Goal: Task Accomplishment & Management: Manage account settings

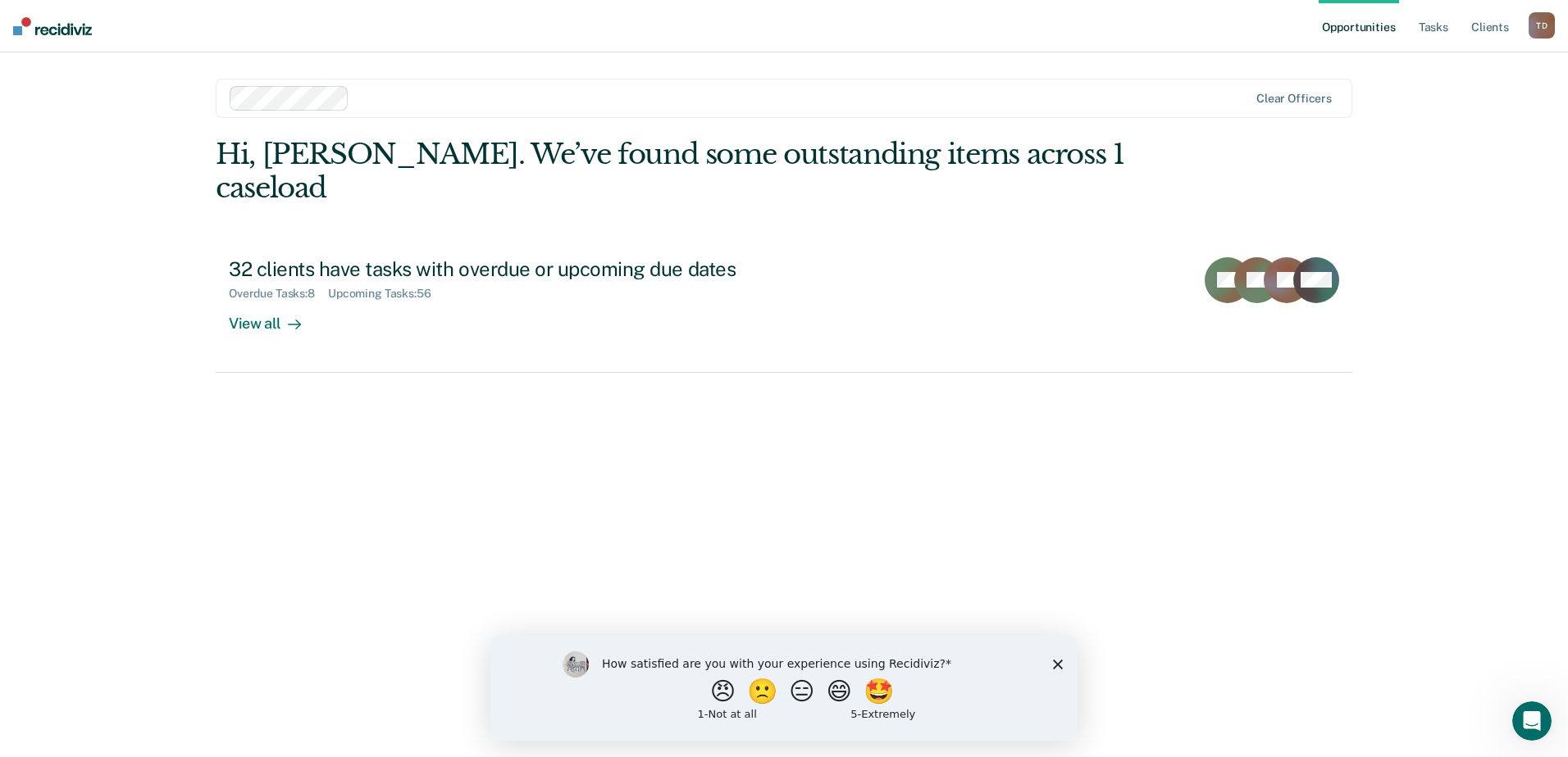
click at [1055, 662] on polygon "Close survey" at bounding box center [1057, 664] width 10 height 10
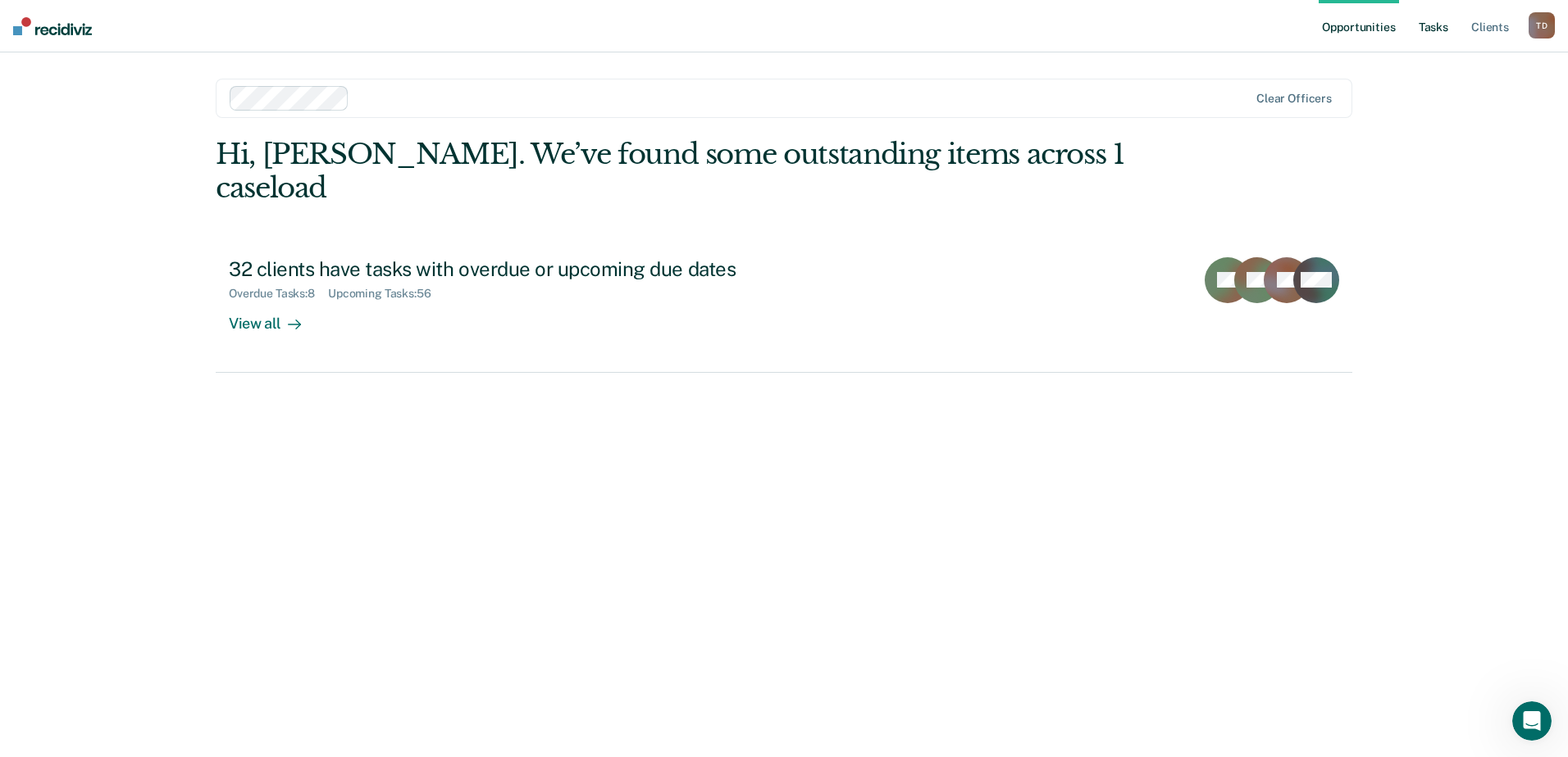
click at [1421, 38] on link "Tasks" at bounding box center [1433, 26] width 36 height 52
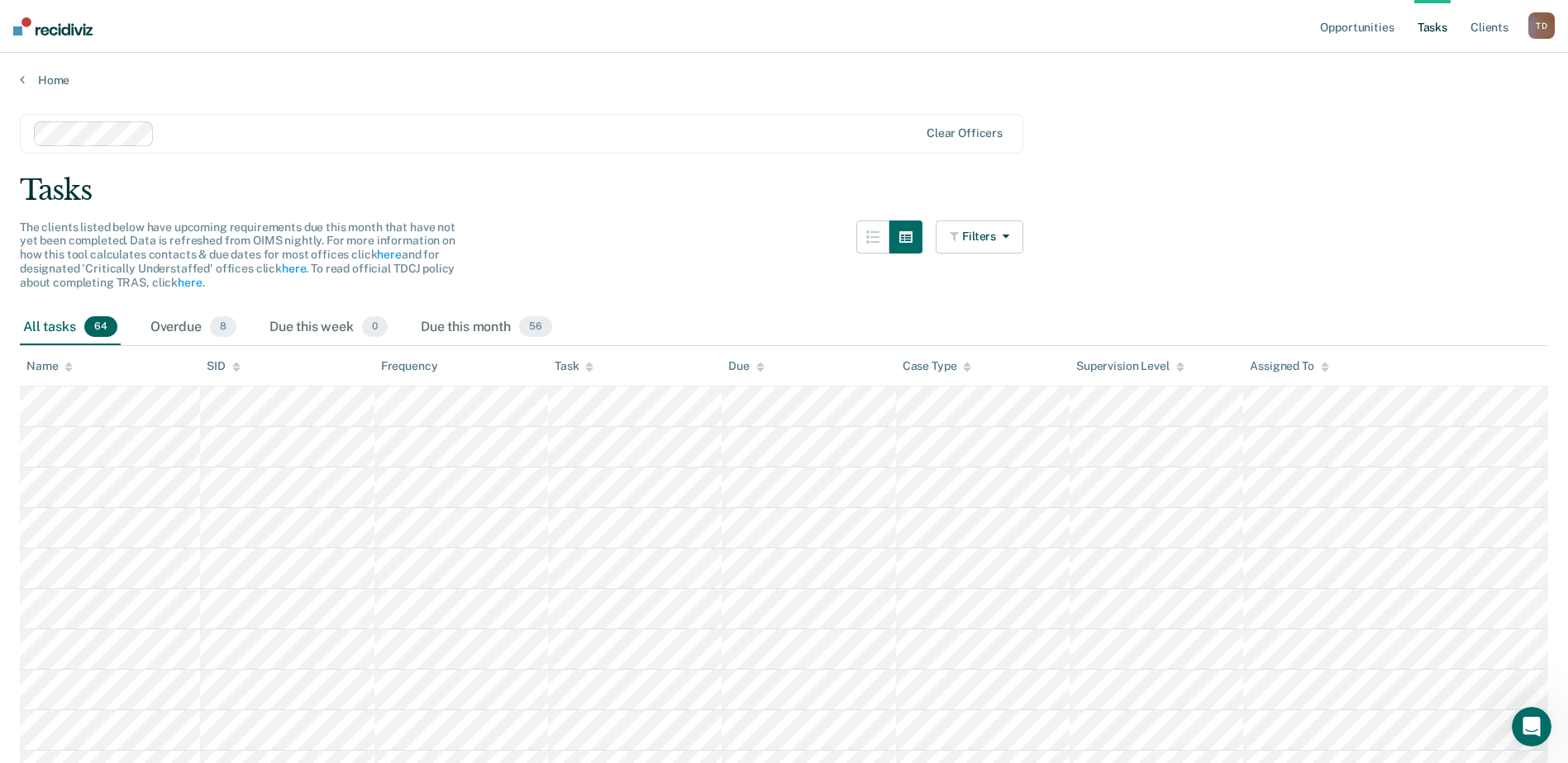
click at [1437, 29] on link "Tasks" at bounding box center [1432, 26] width 36 height 53
click at [1381, 35] on link "Opportunities" at bounding box center [1357, 26] width 80 height 53
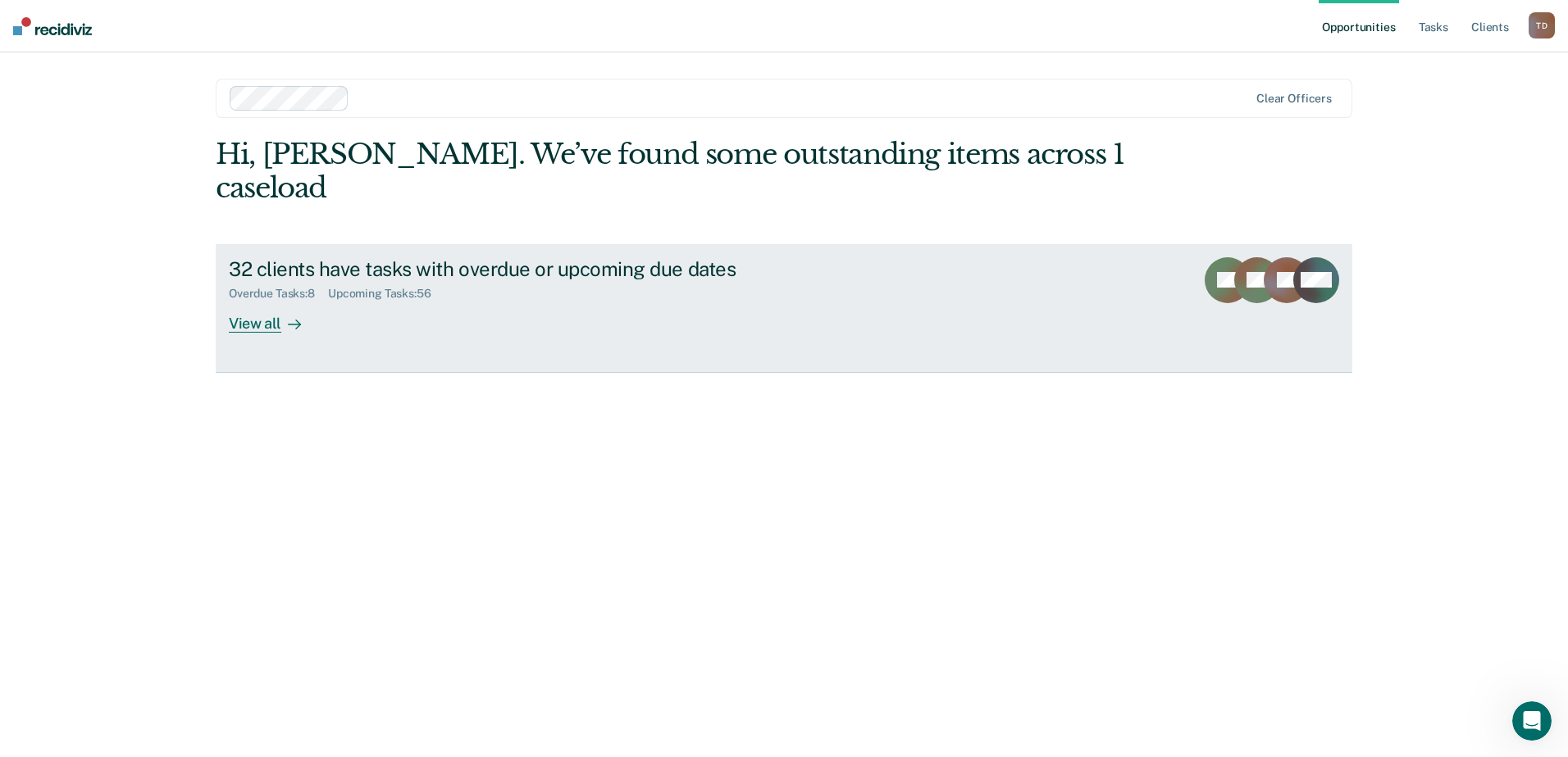
click at [287, 301] on div "View all" at bounding box center [275, 316] width 92 height 32
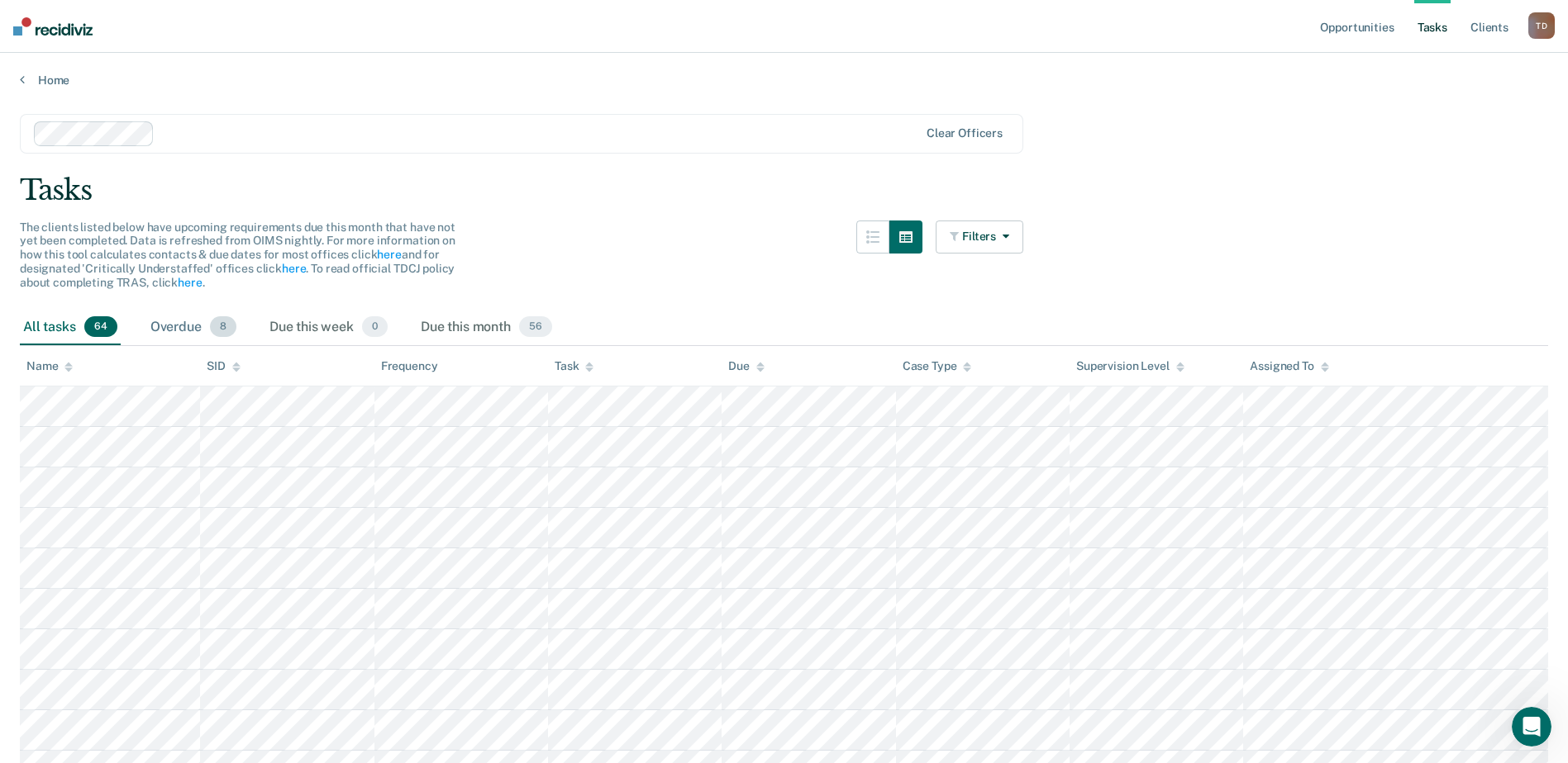
click at [173, 331] on div "Overdue 8" at bounding box center [193, 328] width 93 height 36
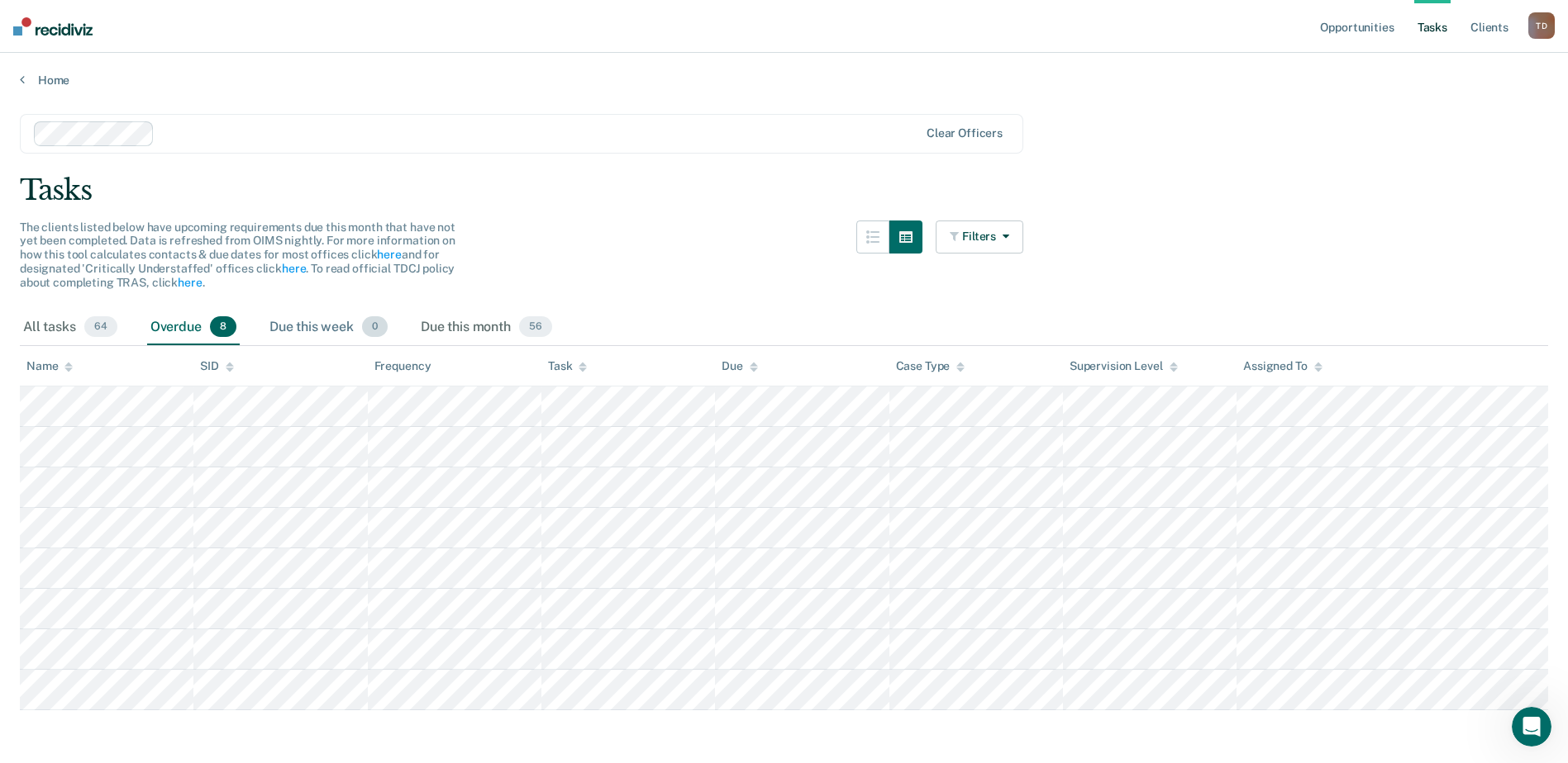
click at [298, 332] on div "Due this week 0" at bounding box center [329, 328] width 125 height 36
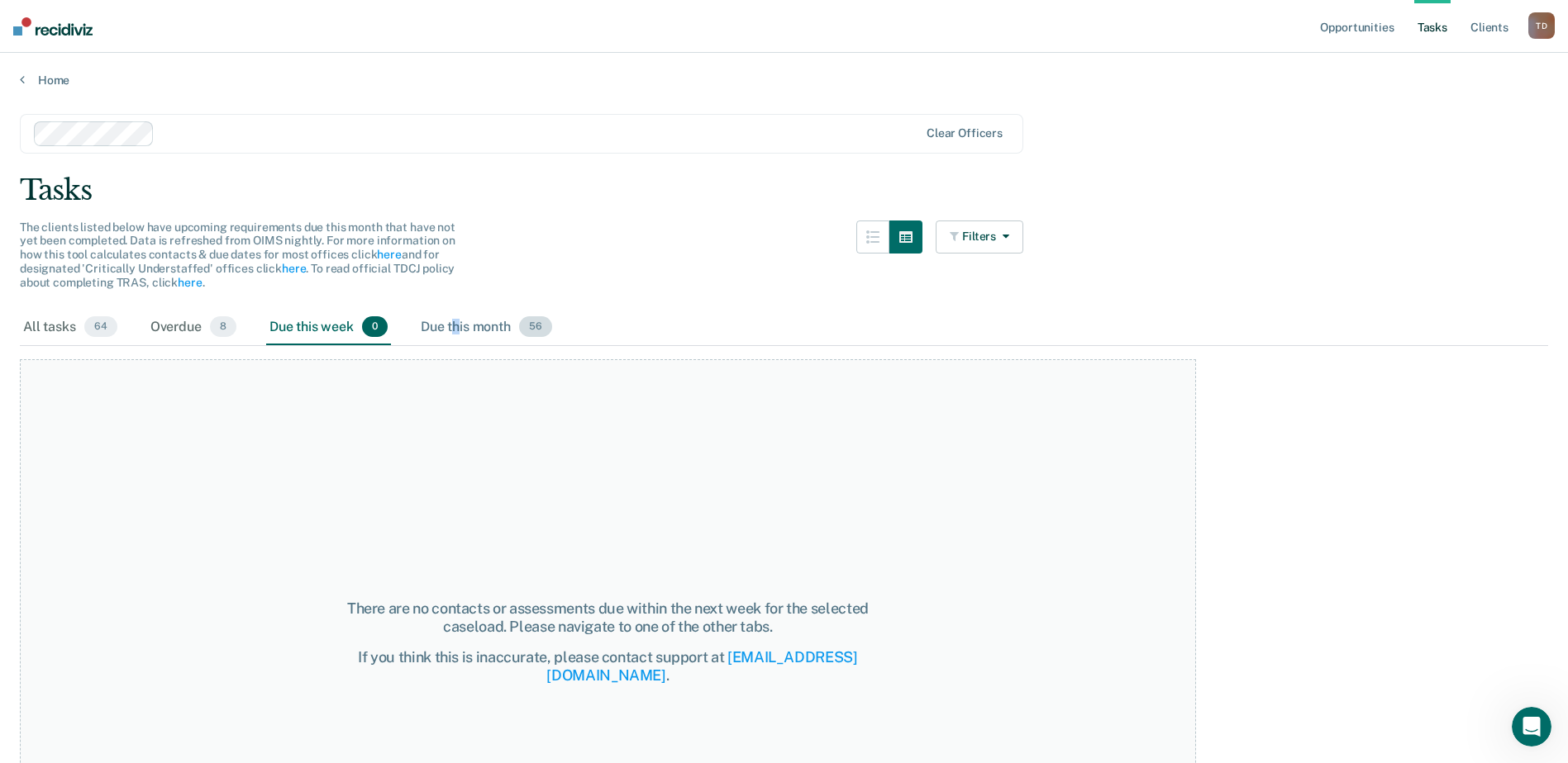
click at [459, 331] on div "Due this month 56" at bounding box center [486, 328] width 138 height 36
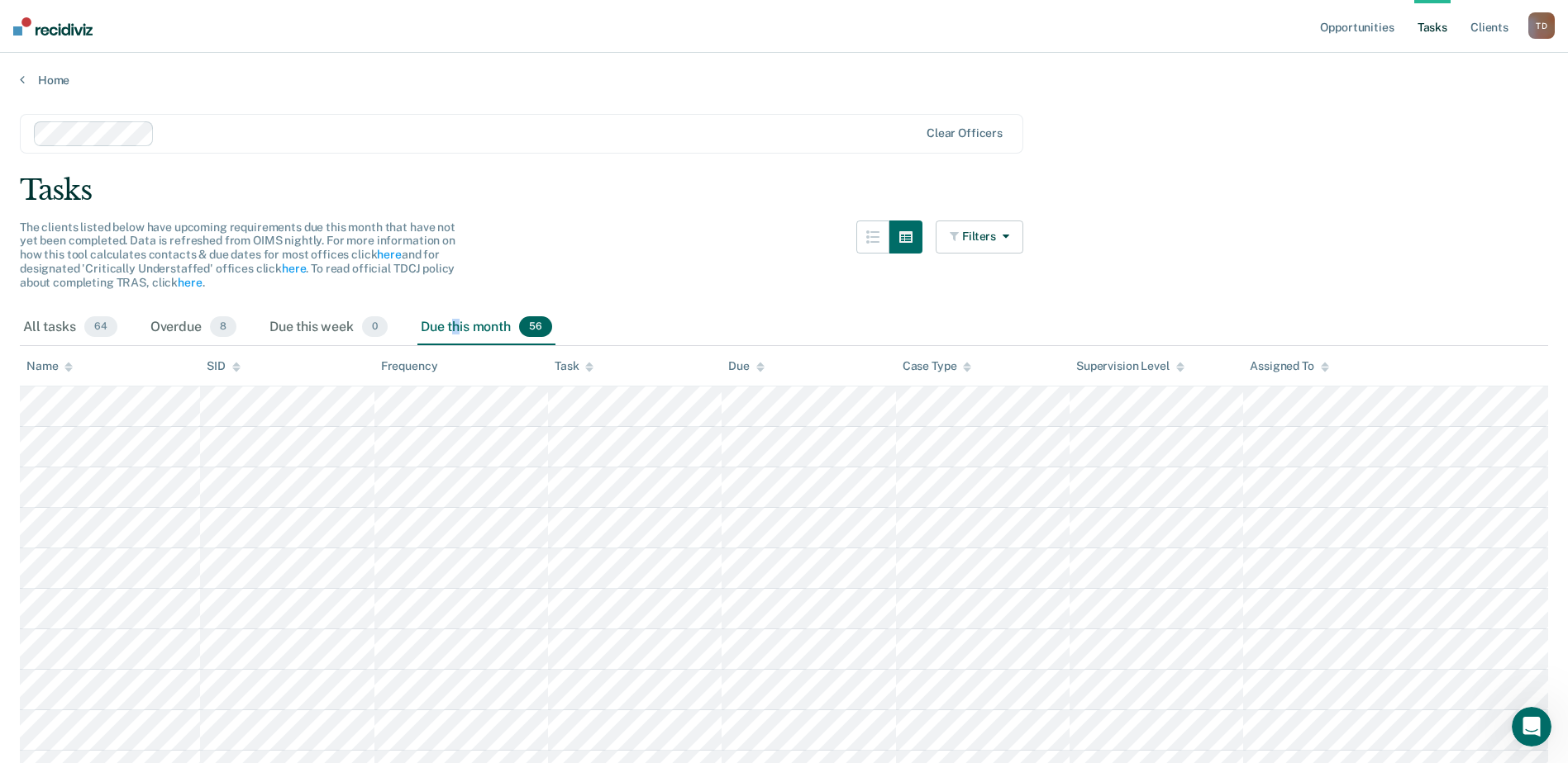
click at [1433, 27] on link "Tasks" at bounding box center [1432, 26] width 36 height 53
click at [1492, 29] on link "Client s" at bounding box center [1490, 26] width 45 height 53
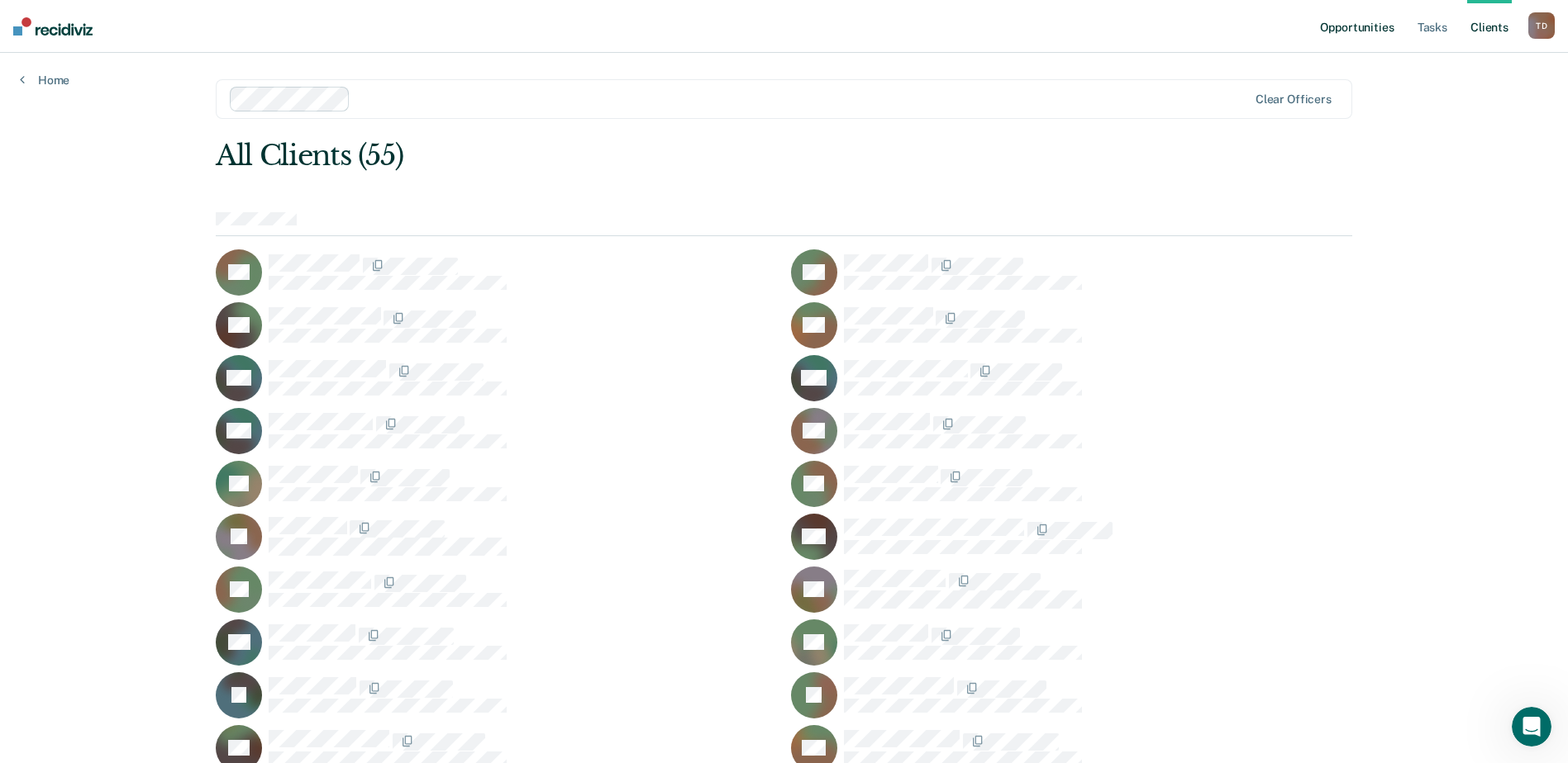
click at [1342, 31] on link "Opportunities" at bounding box center [1357, 26] width 80 height 53
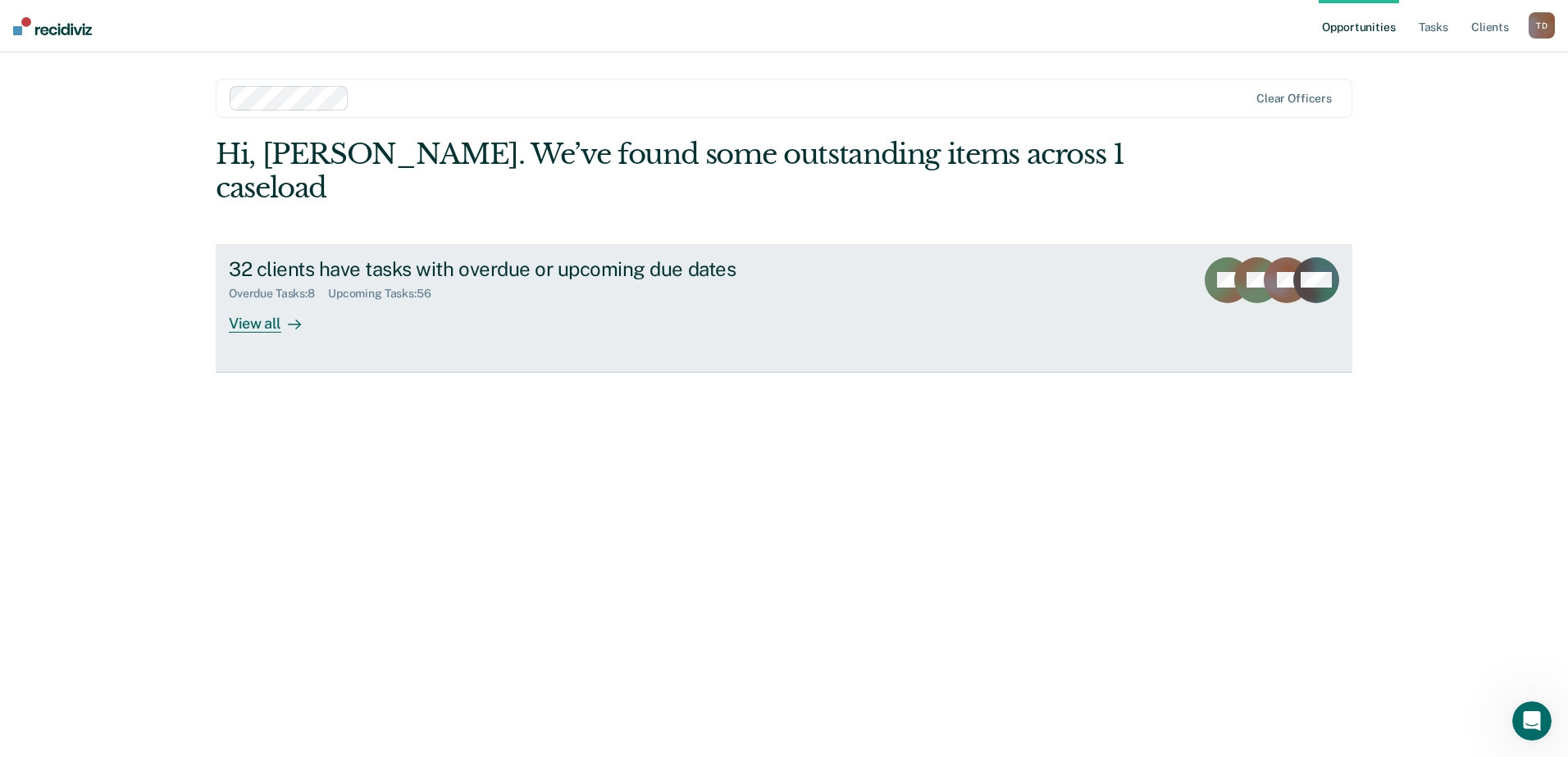
click at [520, 257] on div "32 clients have tasks with overdue or upcoming due dates Overdue Tasks : 8 Upco…" at bounding box center [536, 295] width 615 height 76
